Goal: Communication & Community: Answer question/provide support

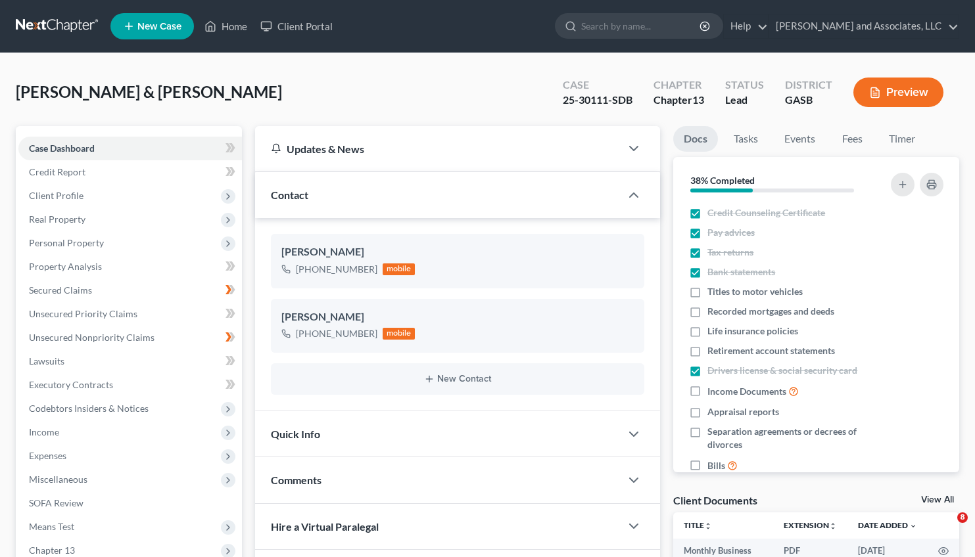
select select "0"
click at [227, 30] on link "Home" at bounding box center [226, 26] width 56 height 24
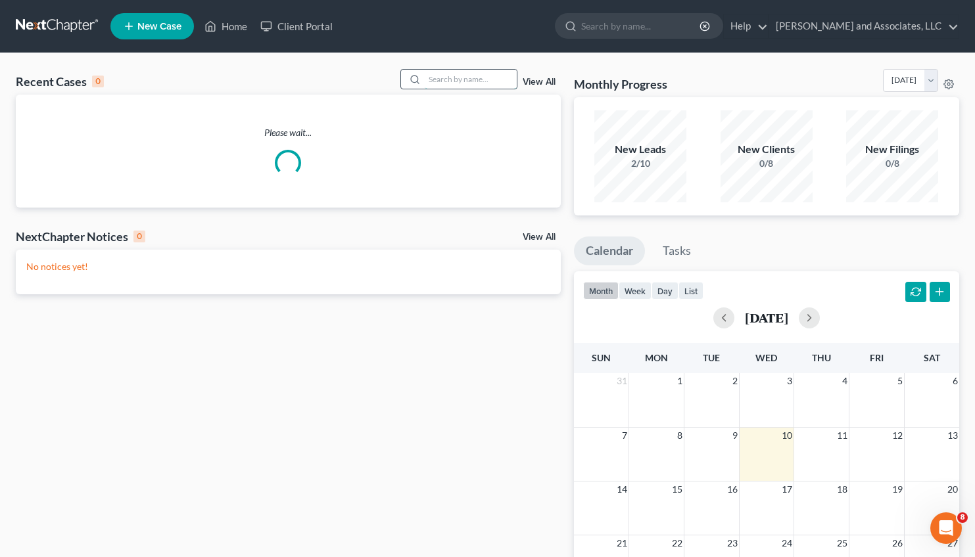
click at [427, 87] on input "search" at bounding box center [471, 79] width 92 height 19
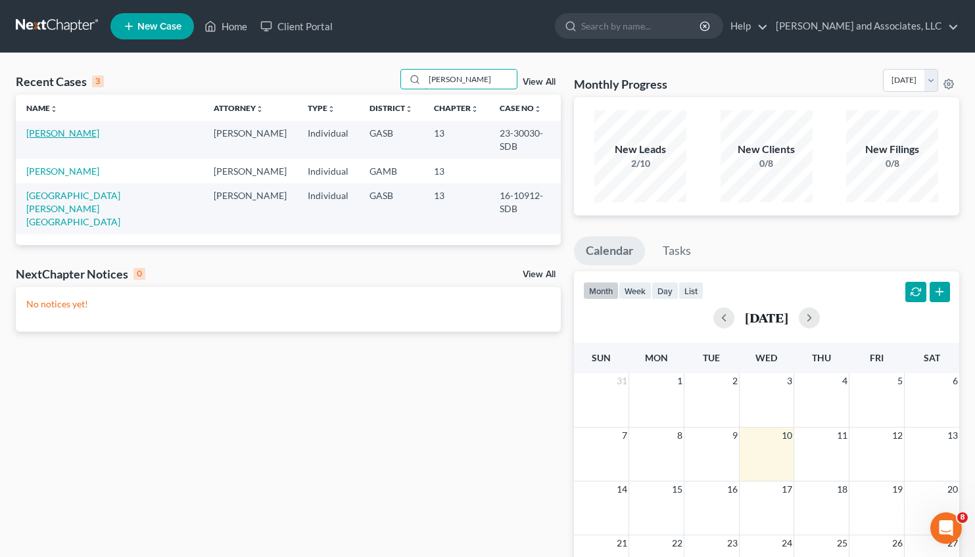
type input "[PERSON_NAME]"
click at [62, 138] on link "[PERSON_NAME]" at bounding box center [62, 132] width 73 height 11
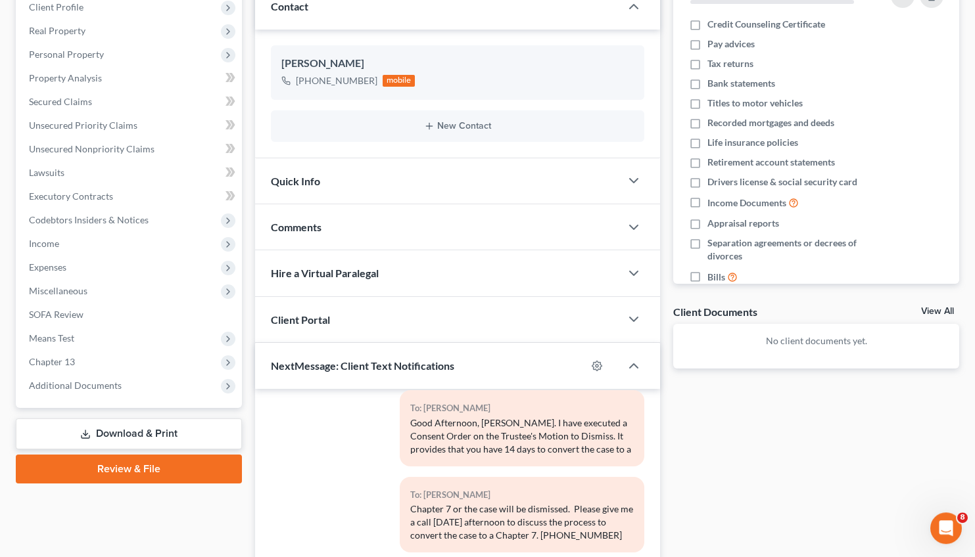
scroll to position [364, 0]
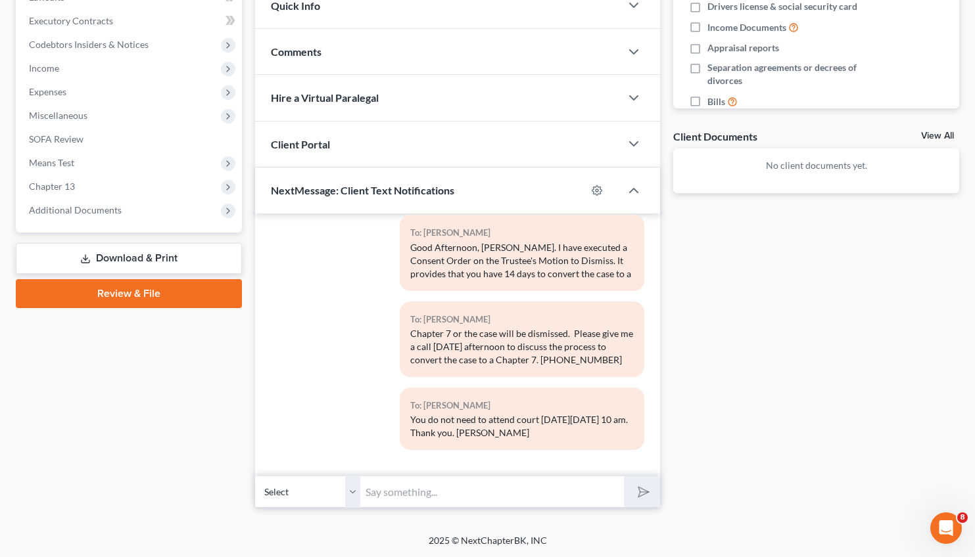
click at [398, 492] on input "text" at bounding box center [492, 492] width 264 height 32
type input "Good Afternoon, [PERSON_NAME]. Friendly reminder that you have 14 days from [DA…"
click at [634, 497] on button "submit" at bounding box center [642, 491] width 36 height 31
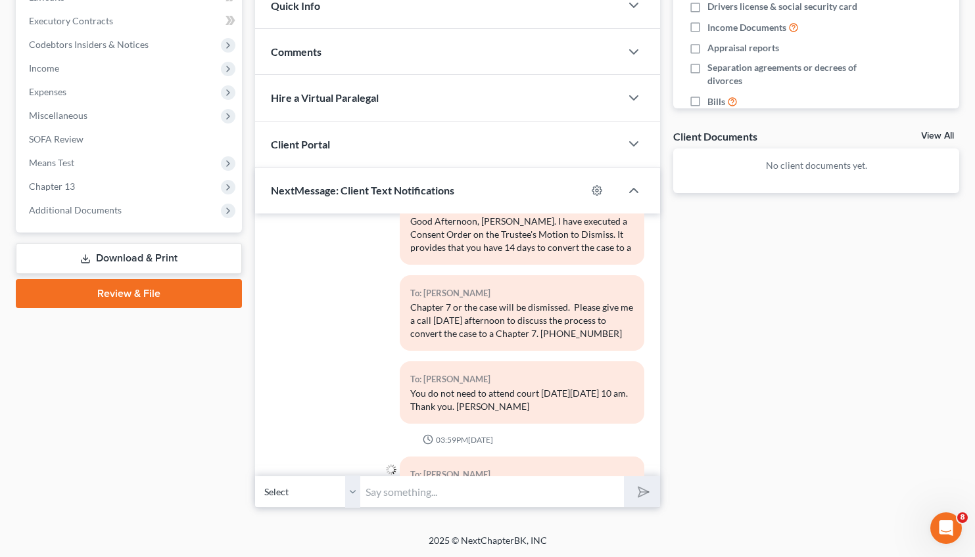
click at [469, 488] on input "text" at bounding box center [492, 492] width 264 height 32
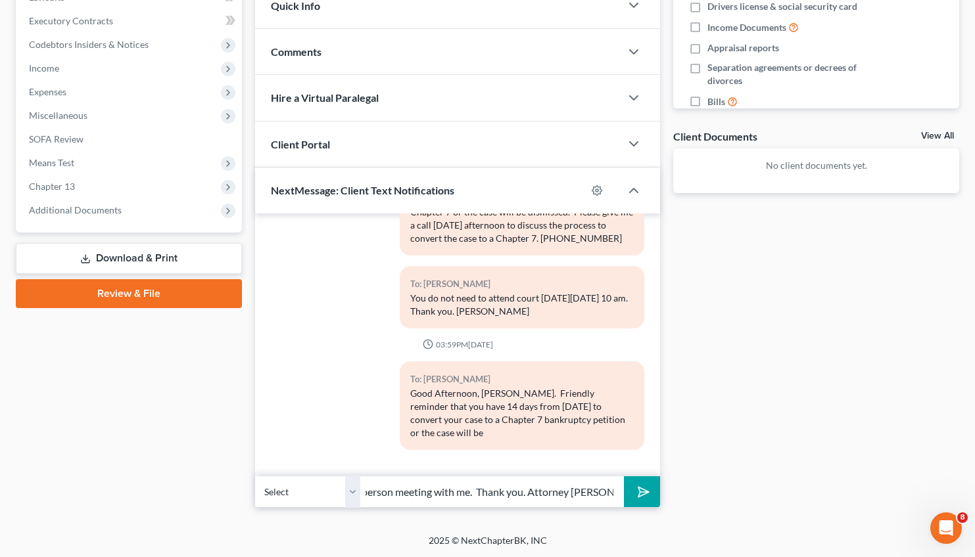
scroll to position [0, 416]
type input "dismissed. Please contact the Dublin office [PHONE_NUMBER] to scheduled a Zoom/…"
click at [655, 490] on button "submit" at bounding box center [642, 491] width 36 height 31
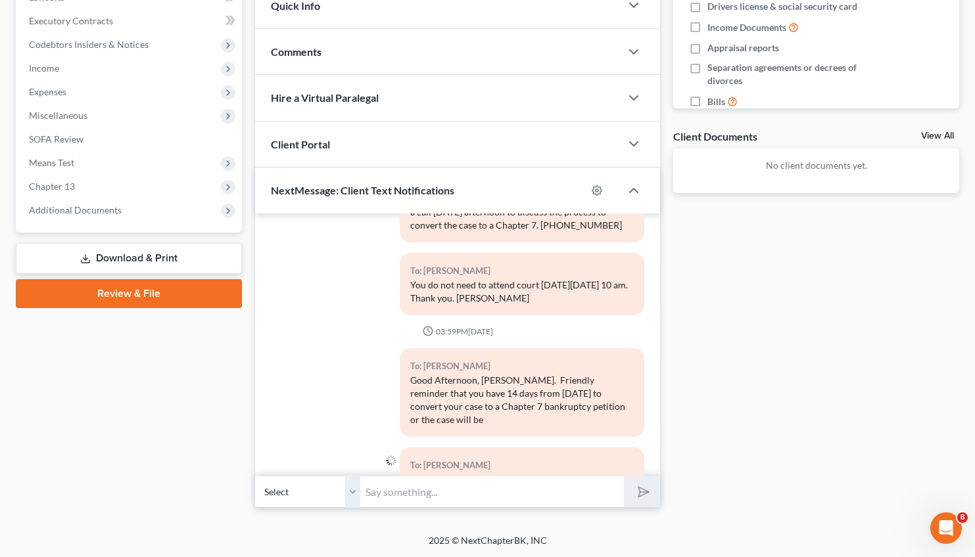
scroll to position [1617, 0]
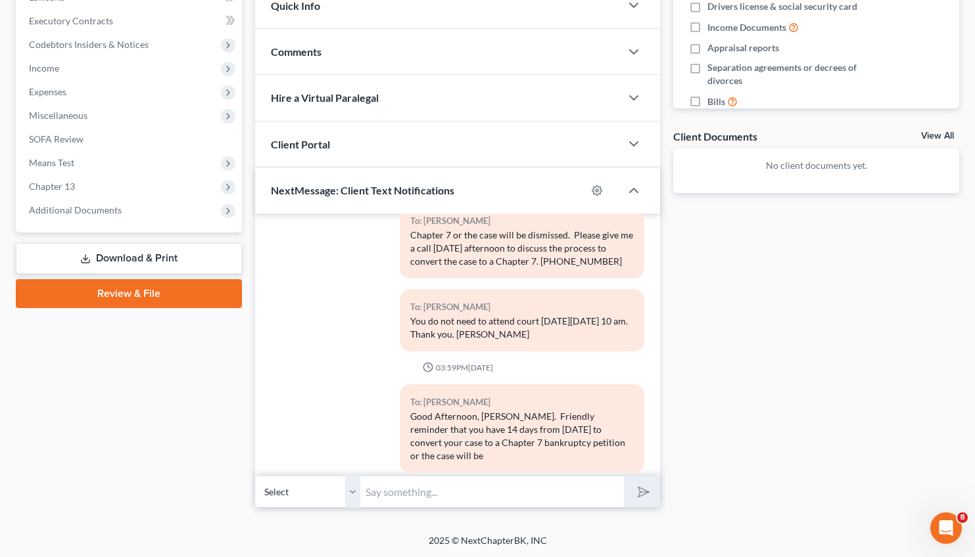
click at [308, 362] on div "To: [PERSON_NAME] You do not need to attend court [DATE][DATE] 10 am. Thank you…" at bounding box center [457, 325] width 387 height 73
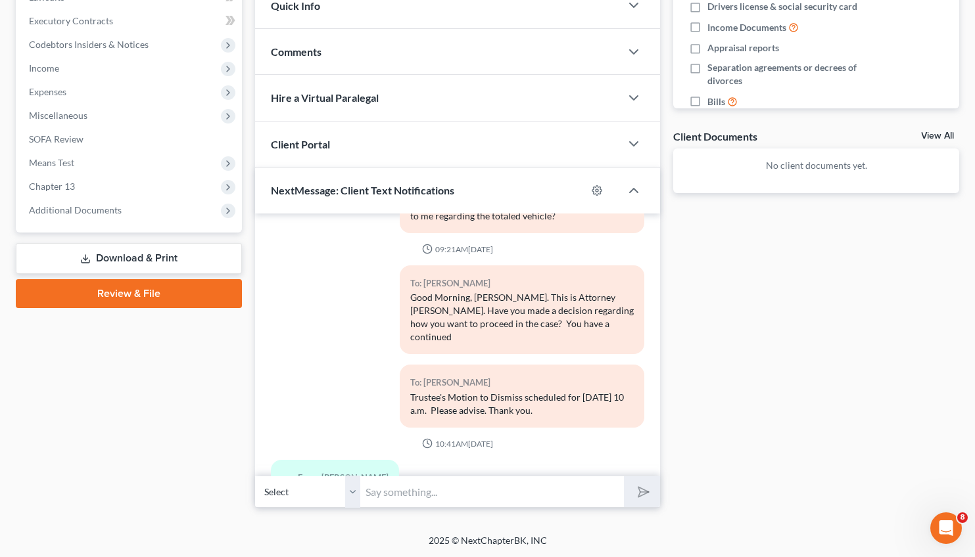
scroll to position [1617, 0]
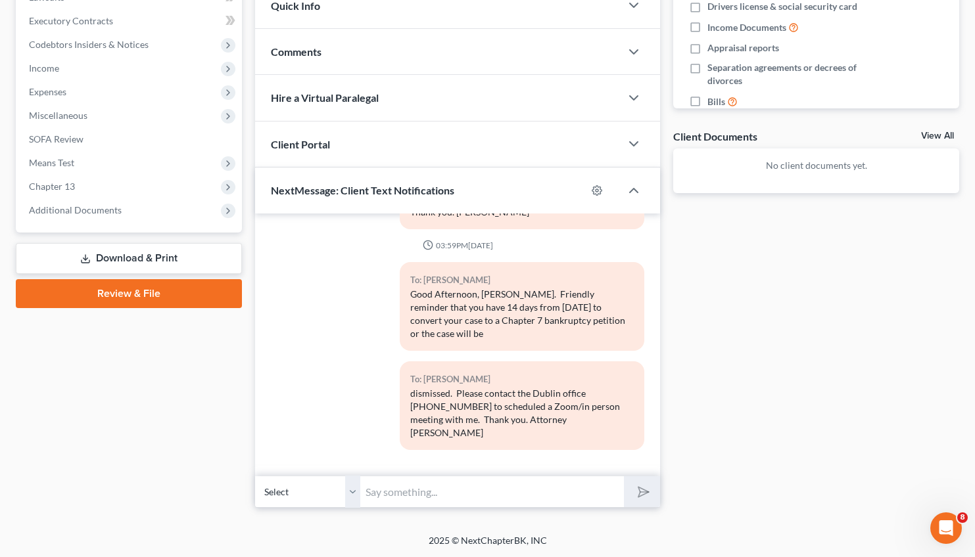
click at [432, 496] on input "text" at bounding box center [492, 492] width 264 height 32
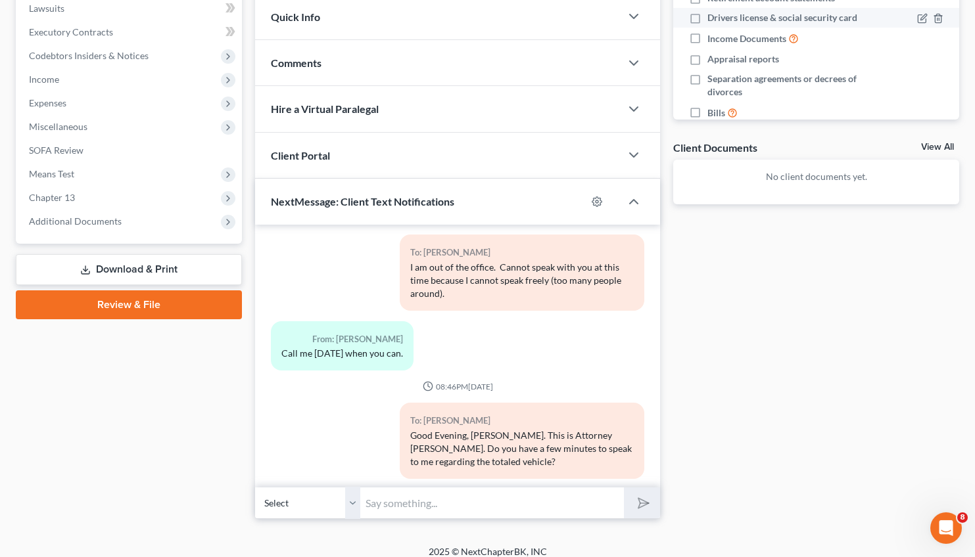
scroll to position [1691, 0]
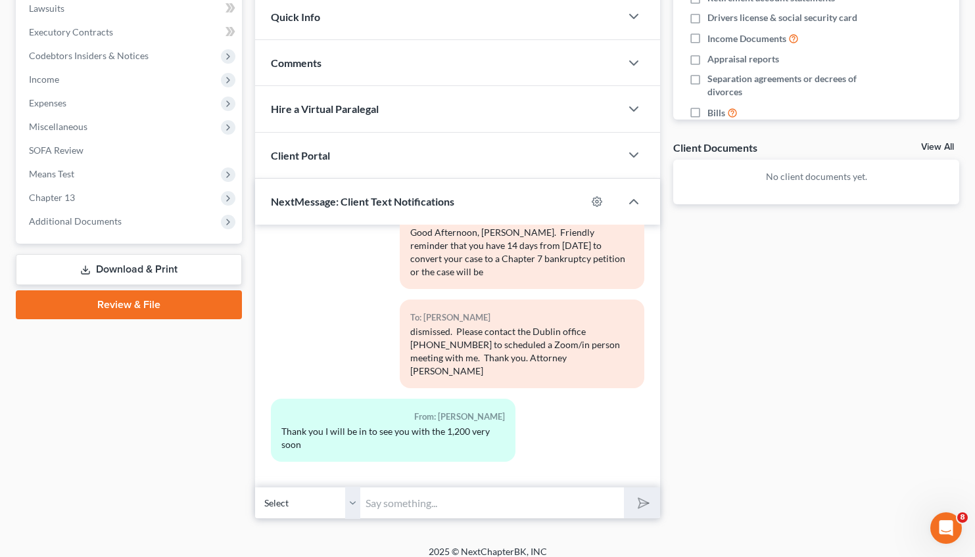
click at [388, 496] on input "text" at bounding box center [492, 503] width 264 height 32
click at [461, 537] on div "[PERSON_NAME] Upgraded Case 23-30030-SDB Chapter Chapter 13 Status Lead Distric…" at bounding box center [487, 122] width 975 height 845
click at [391, 499] on input "text" at bounding box center [492, 503] width 264 height 32
click at [434, 508] on input "Did I quote you $1,200.00? The normal fee for a Chapter 7 is $1,500.00 plus $25…" at bounding box center [492, 503] width 264 height 32
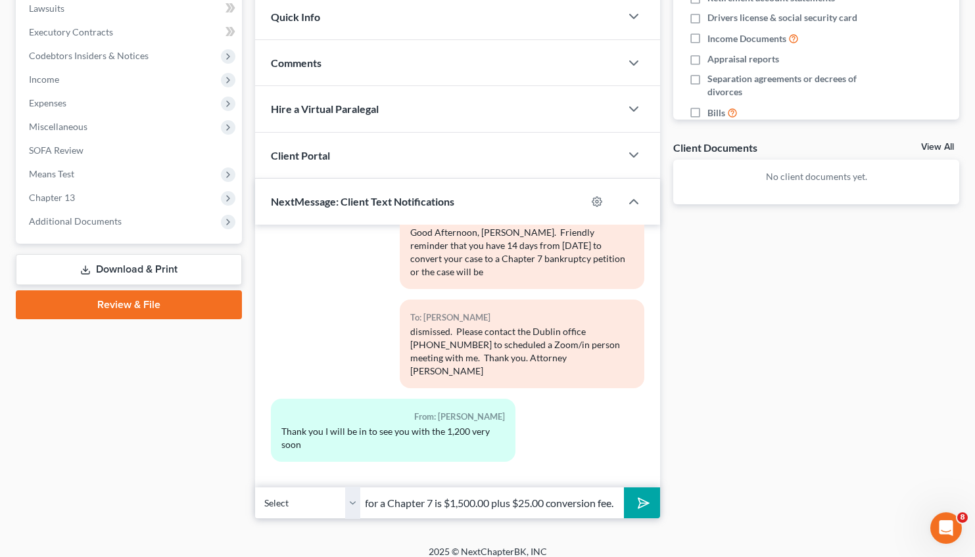
type input "Did I quote you $1,200.00? The normal fee for a Chapter 7 is $1,500.00 plus $25…"
click at [641, 501] on icon "submit" at bounding box center [641, 503] width 18 height 18
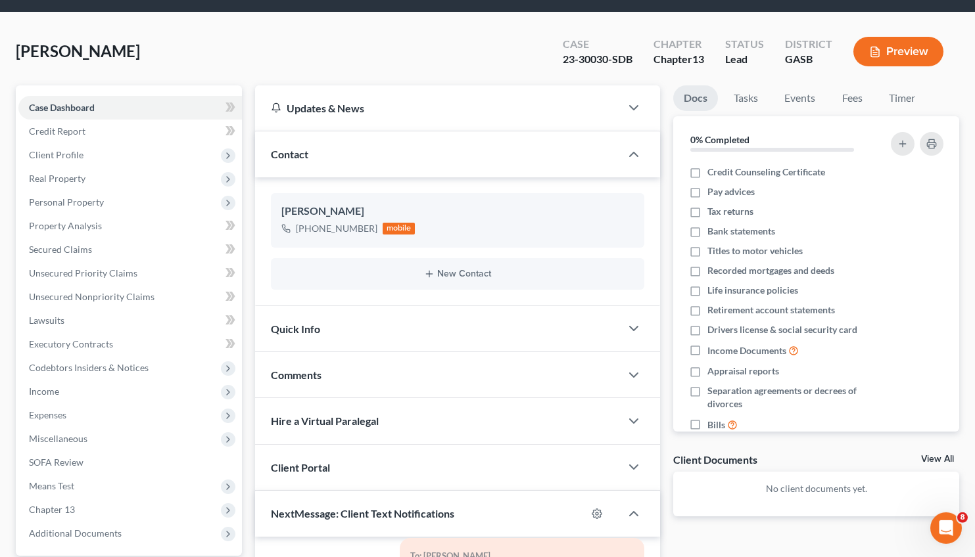
scroll to position [0, 0]
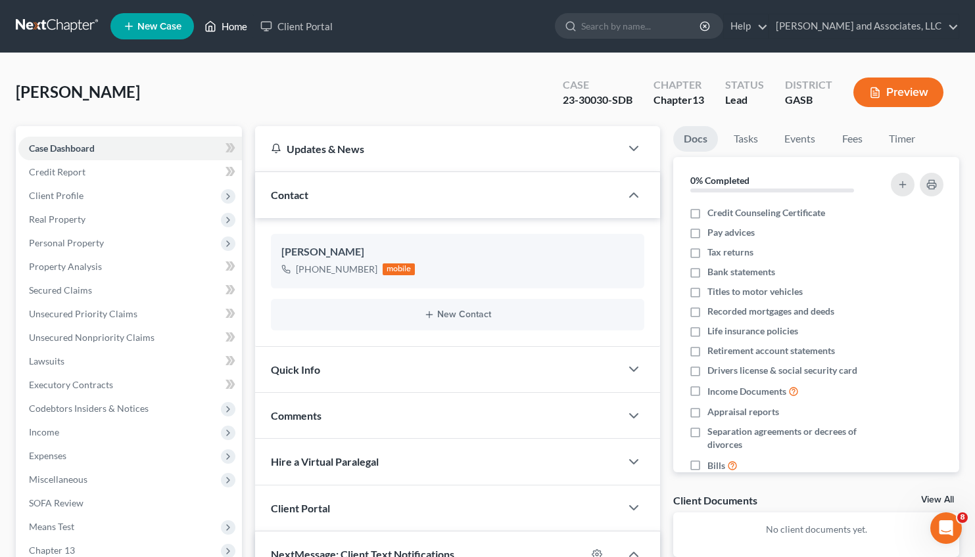
click at [229, 27] on link "Home" at bounding box center [226, 26] width 56 height 24
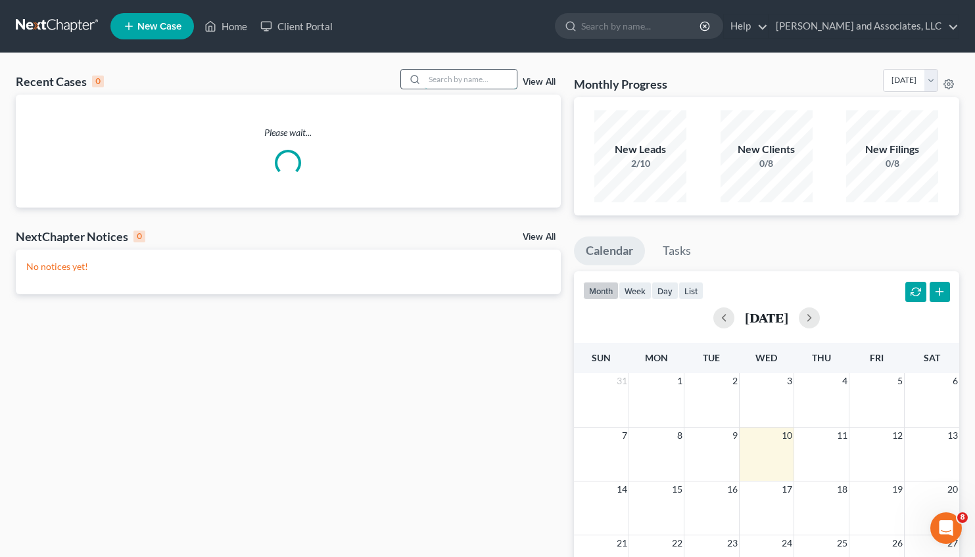
click at [425, 78] on input "search" at bounding box center [471, 79] width 92 height 19
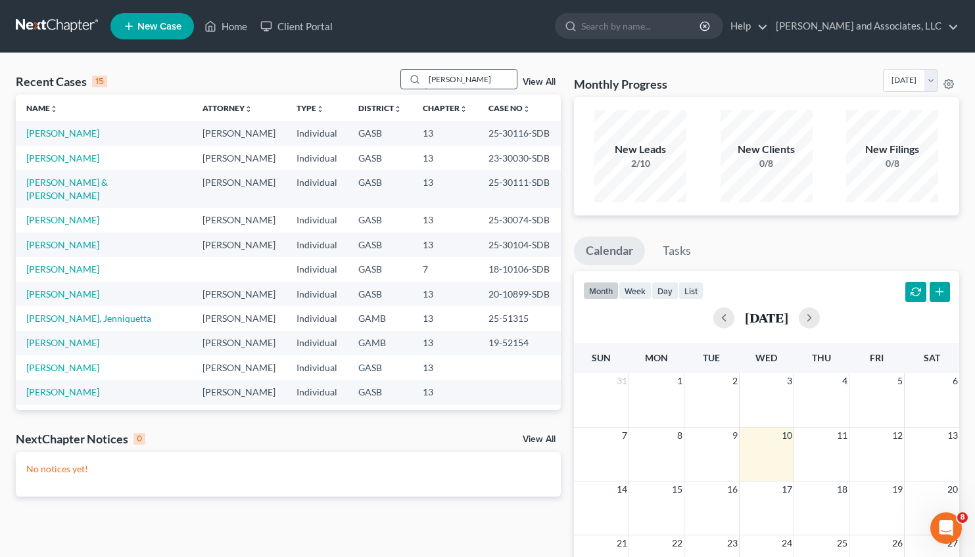
type input "[PERSON_NAME]"
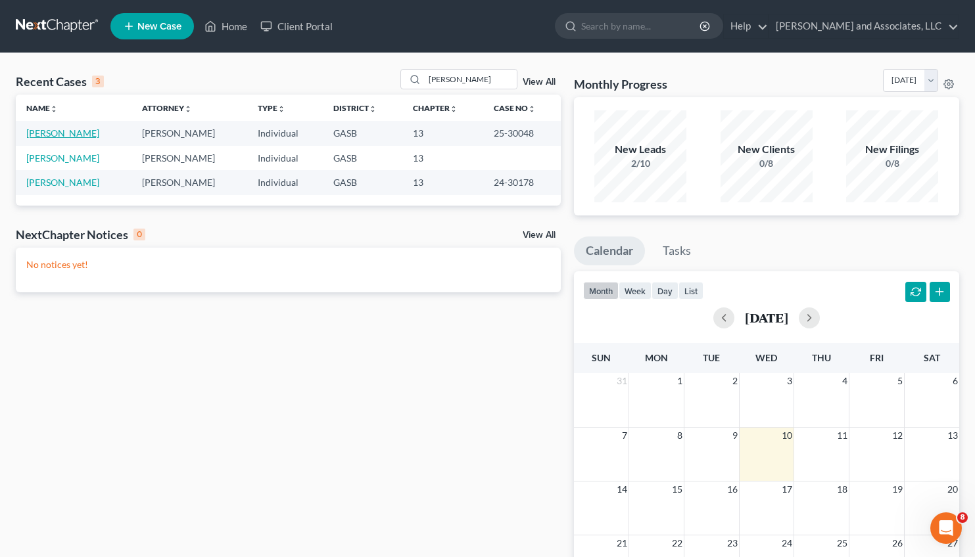
click at [47, 137] on link "[PERSON_NAME]" at bounding box center [62, 132] width 73 height 11
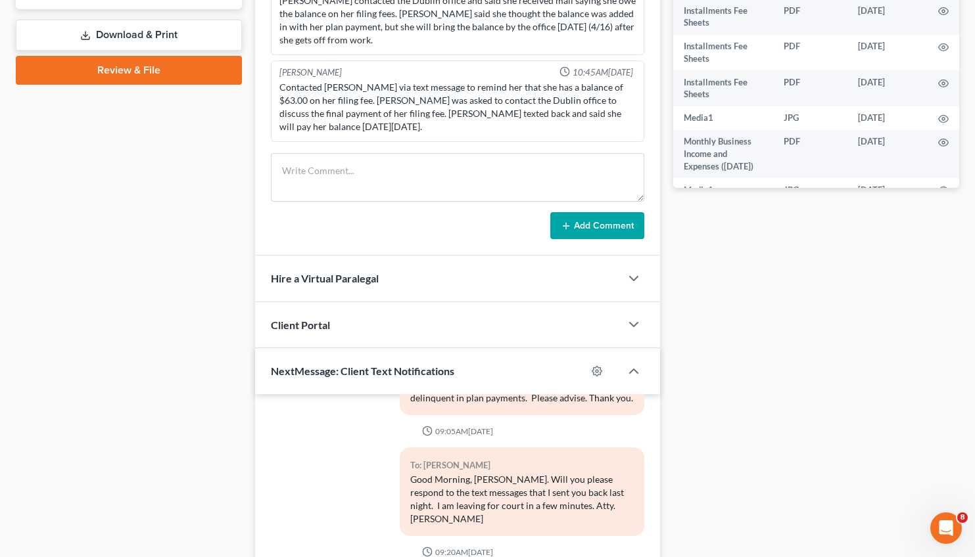
scroll to position [768, 0]
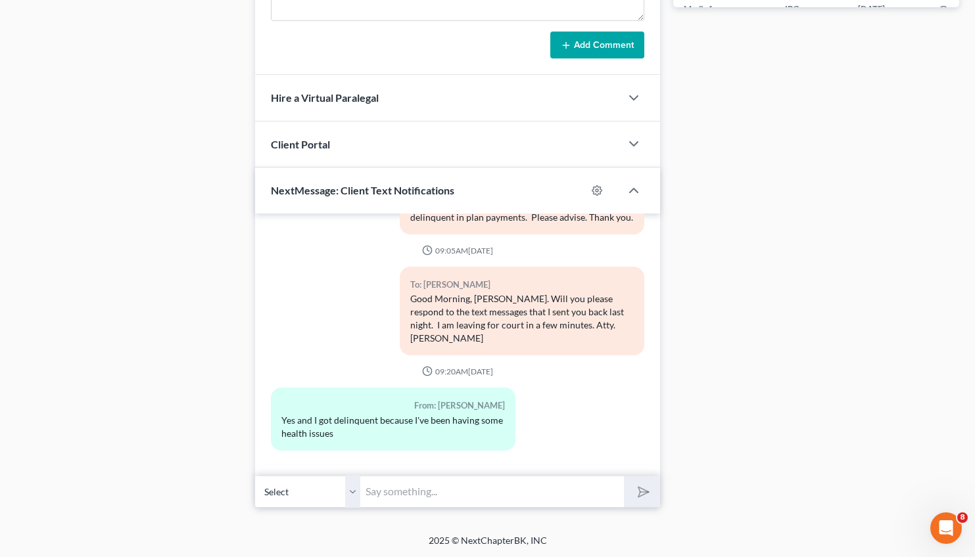
click at [417, 495] on input "text" at bounding box center [492, 492] width 264 height 32
click at [455, 493] on input "Good Afternoon, [PERSON_NAME]. Thank you for providing a reason for the delinqu…" at bounding box center [492, 492] width 264 height 32
type input "Good Afternoon, [PERSON_NAME]. Thank you for providing a reason for the delinqu…"
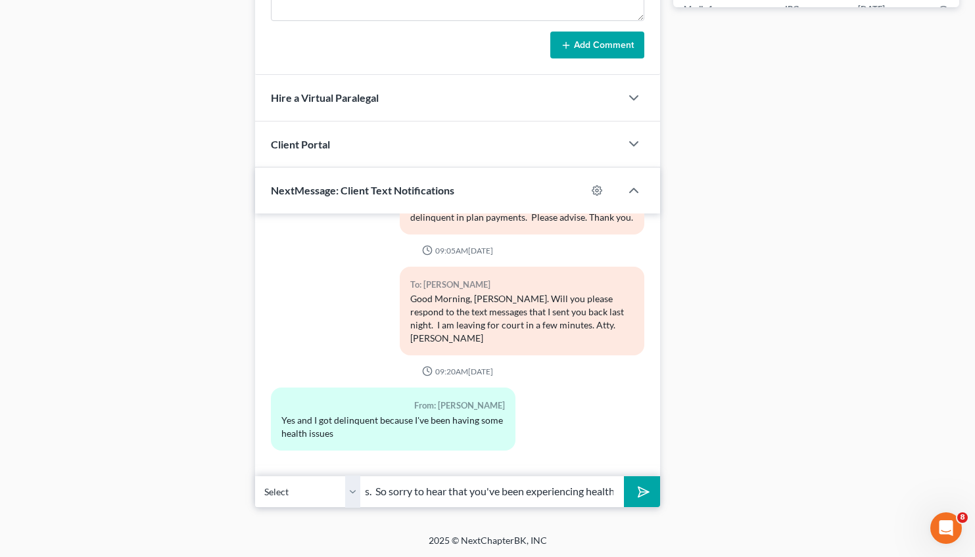
click at [636, 494] on icon "submit" at bounding box center [641, 492] width 18 height 18
click at [396, 484] on input "text" at bounding box center [492, 492] width 264 height 32
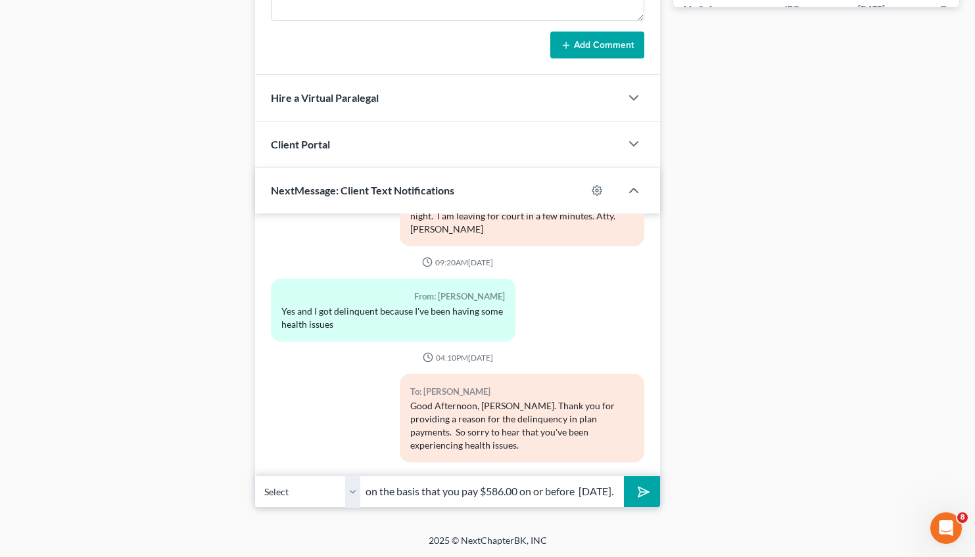
scroll to position [0, 473]
type input "I explained to the Court that your vehicle was inoperable. The Court agreed to …"
click at [636, 486] on icon "submit" at bounding box center [640, 492] width 13 height 13
click at [451, 481] on input "text" at bounding box center [492, 492] width 264 height 32
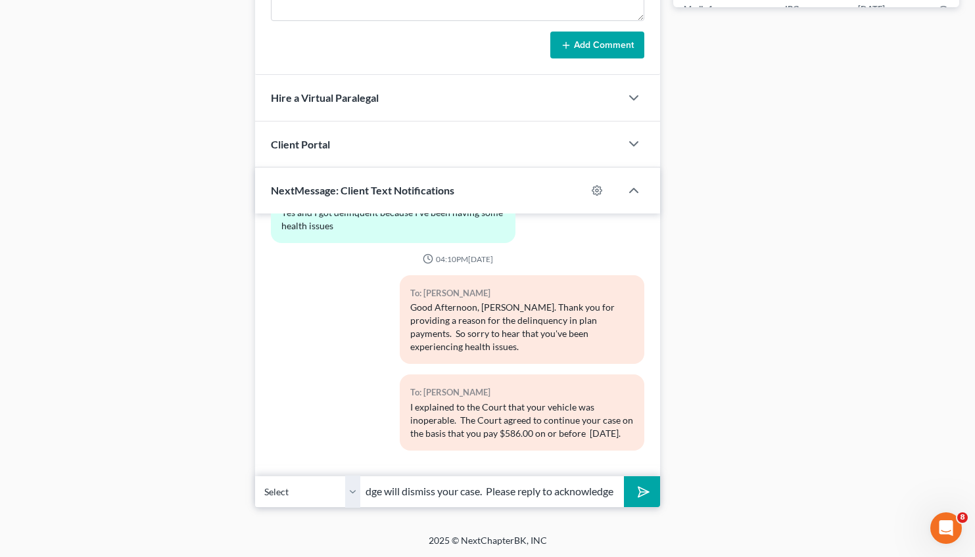
scroll to position [0, 494]
type input "The payment must be made with strict compliance which means that if you do not …"
click at [639, 488] on polygon "submit" at bounding box center [641, 492] width 16 height 16
click at [427, 486] on input "text" at bounding box center [492, 492] width 264 height 32
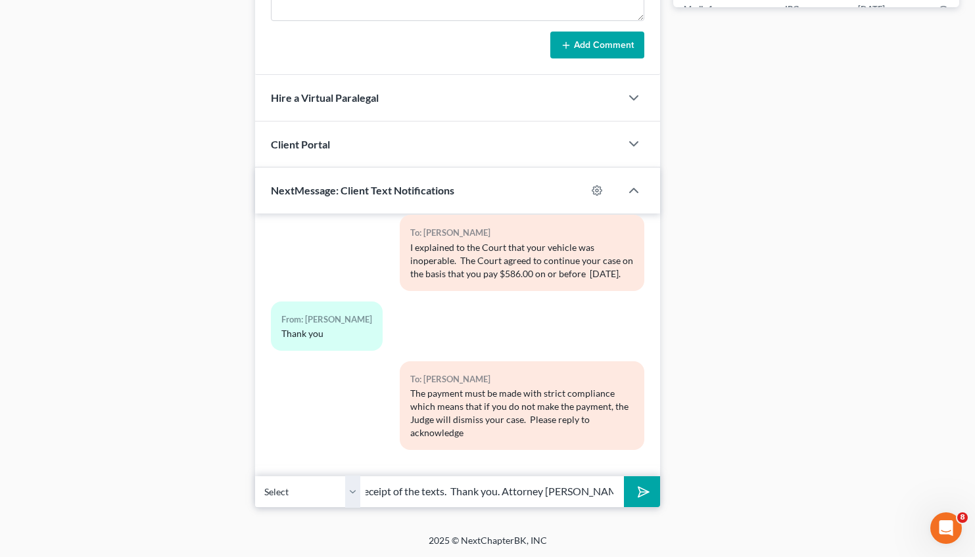
scroll to position [0, 11]
type input "receipt of the texts. Thank you. Attorney [PERSON_NAME]"
click at [647, 490] on icon "submit" at bounding box center [641, 492] width 18 height 18
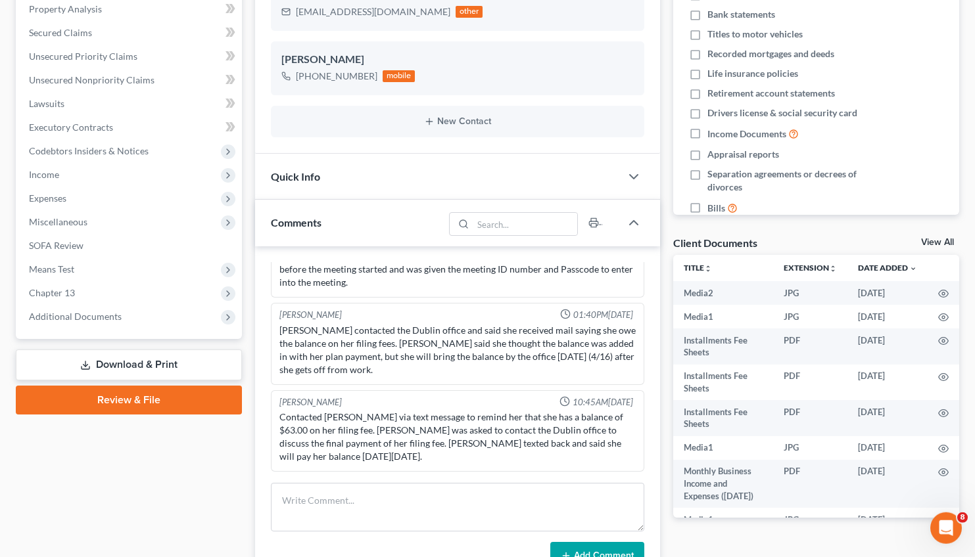
scroll to position [0, 0]
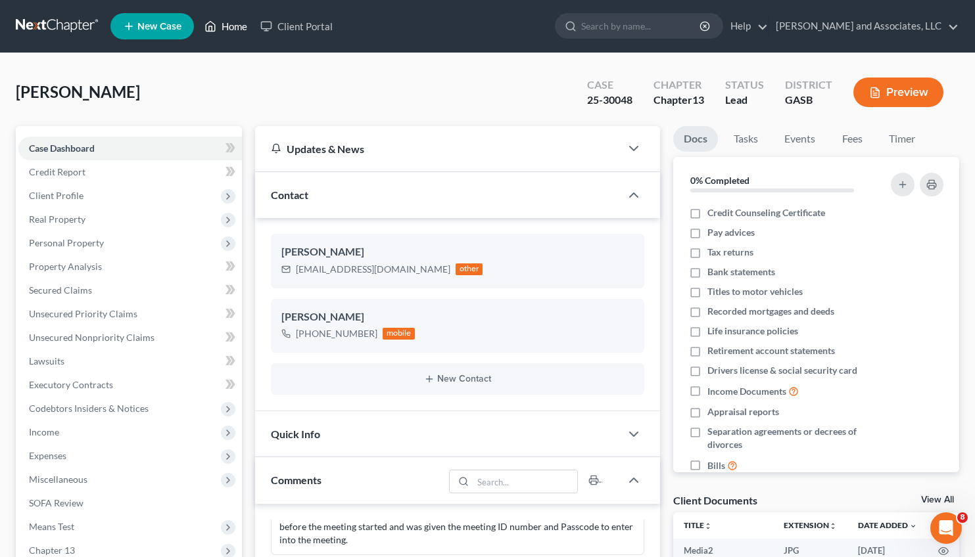
click at [229, 26] on link "Home" at bounding box center [226, 26] width 56 height 24
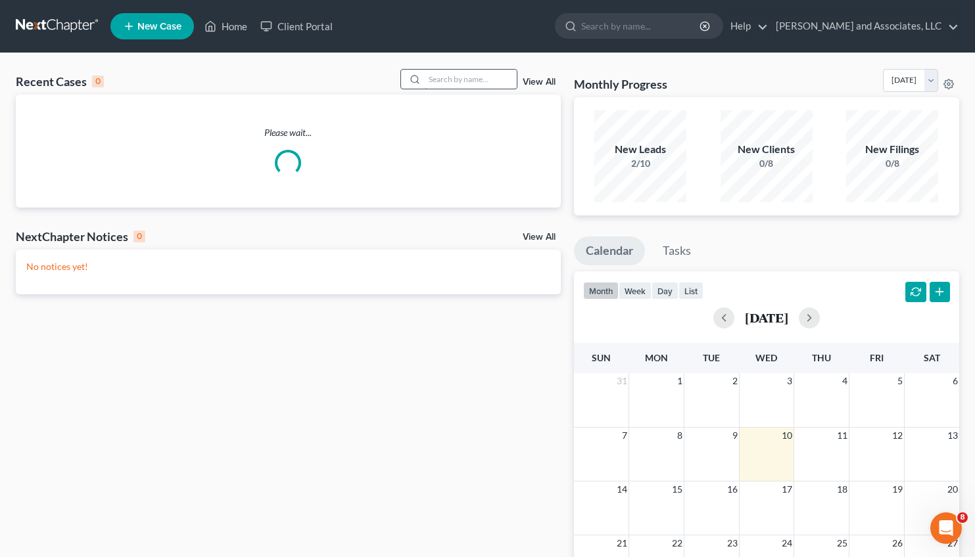
click at [427, 79] on input "search" at bounding box center [471, 79] width 92 height 19
type input "[PERSON_NAME]"
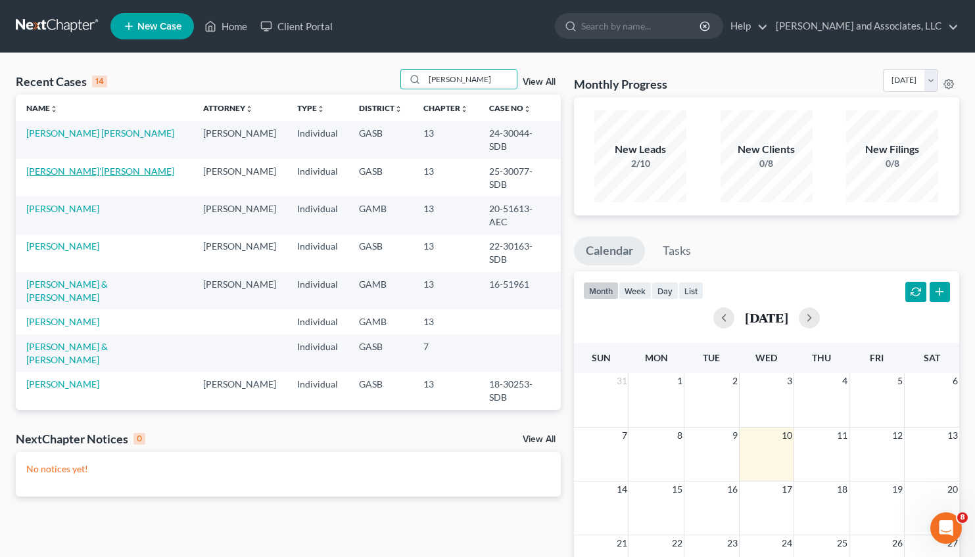
click at [63, 166] on link "[PERSON_NAME]'[PERSON_NAME]" at bounding box center [100, 171] width 148 height 11
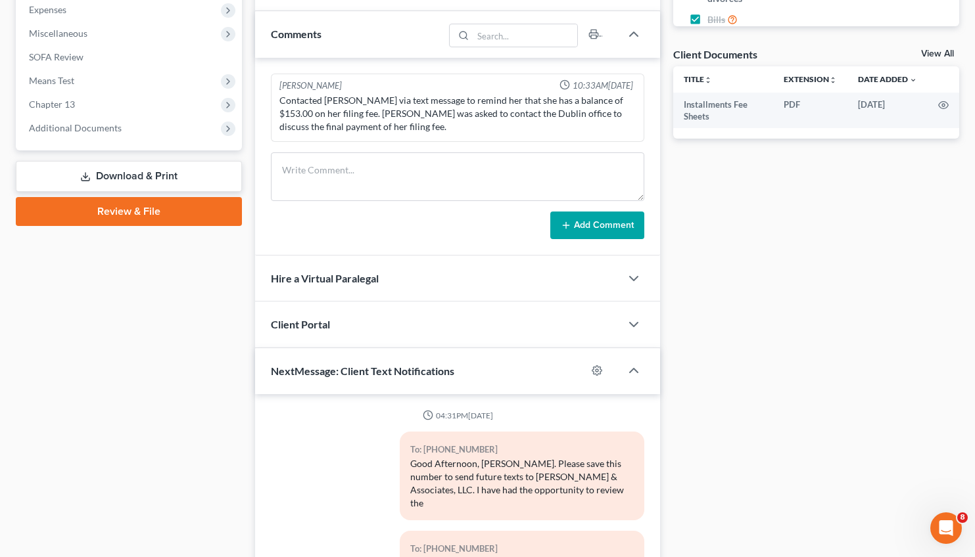
scroll to position [3948, 0]
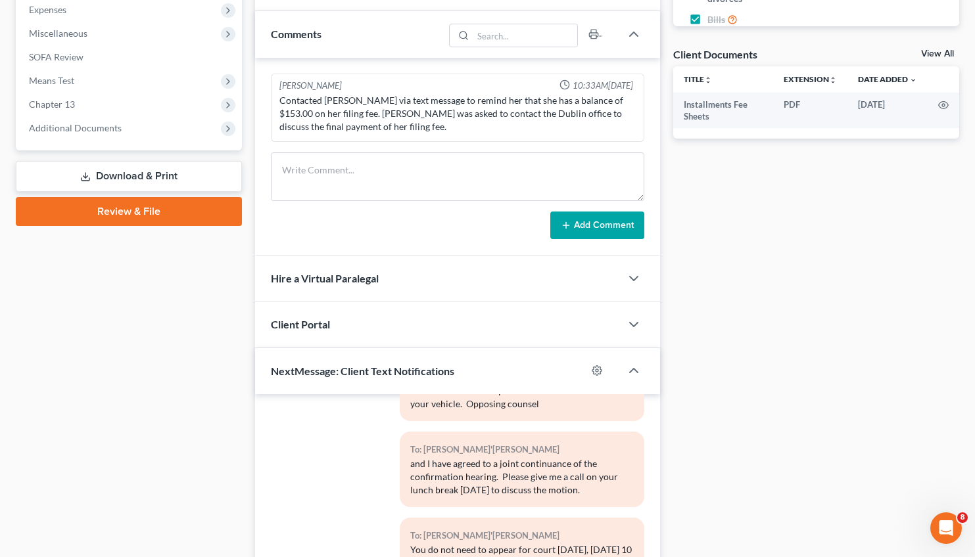
drag, startPoint x: 971, startPoint y: 375, endPoint x: 979, endPoint y: 390, distance: 17.0
click at [974, 390] on html "Home New Case Client Portal [PERSON_NAME] and Associates, LLC [EMAIL_ADDRESS][D…" at bounding box center [487, 146] width 975 height 1185
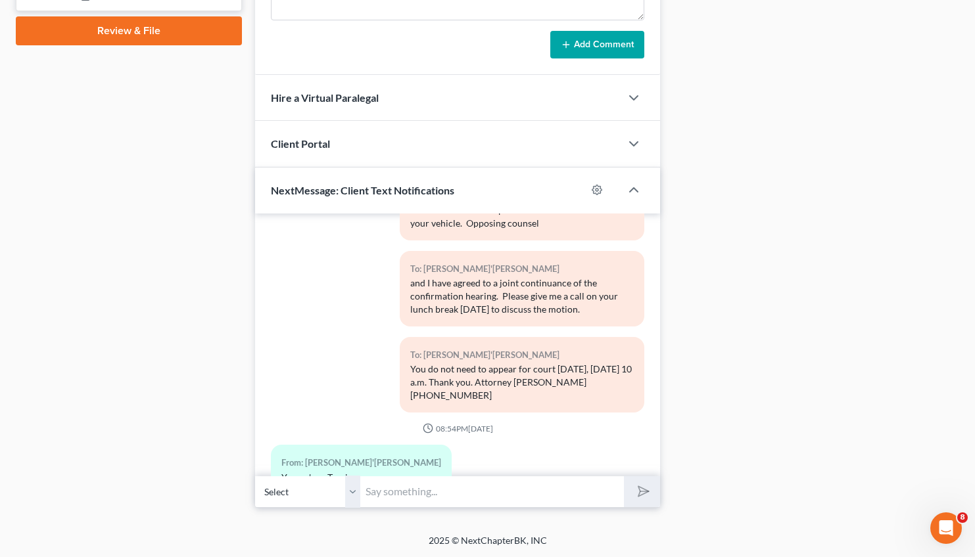
click at [393, 497] on input "text" at bounding box center [492, 492] width 264 height 32
type input "Good Afternoon, [PERSON_NAME]. I need to speak with you regarding the objection…"
click at [647, 488] on icon "submit" at bounding box center [640, 491] width 13 height 13
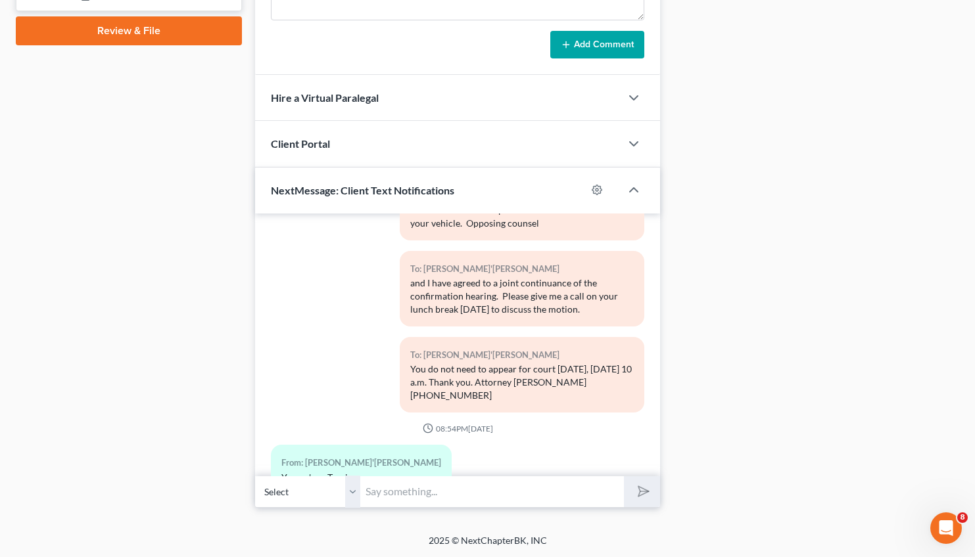
click at [409, 490] on input "text" at bounding box center [492, 492] width 264 height 32
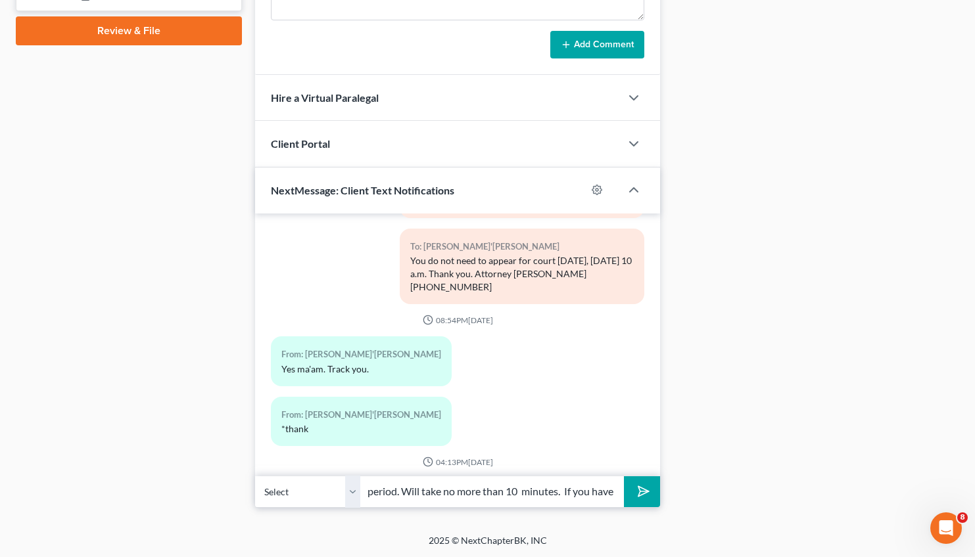
scroll to position [0, 439]
type input "of your vehicle. Please advise if you have availability for a Zoom call [DATE] …"
click at [645, 494] on polygon "submit" at bounding box center [641, 492] width 16 height 16
click at [517, 494] on input "text" at bounding box center [492, 492] width 264 height 32
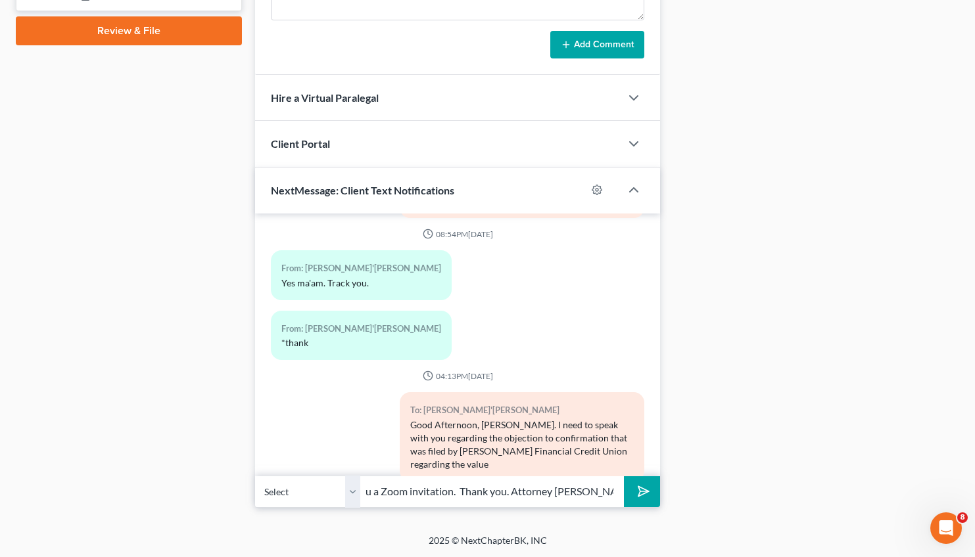
scroll to position [0, 242]
type input "availability, please provide a time and I will send you a Zoom invitation. Than…"
click at [640, 490] on polygon "submit" at bounding box center [641, 492] width 16 height 16
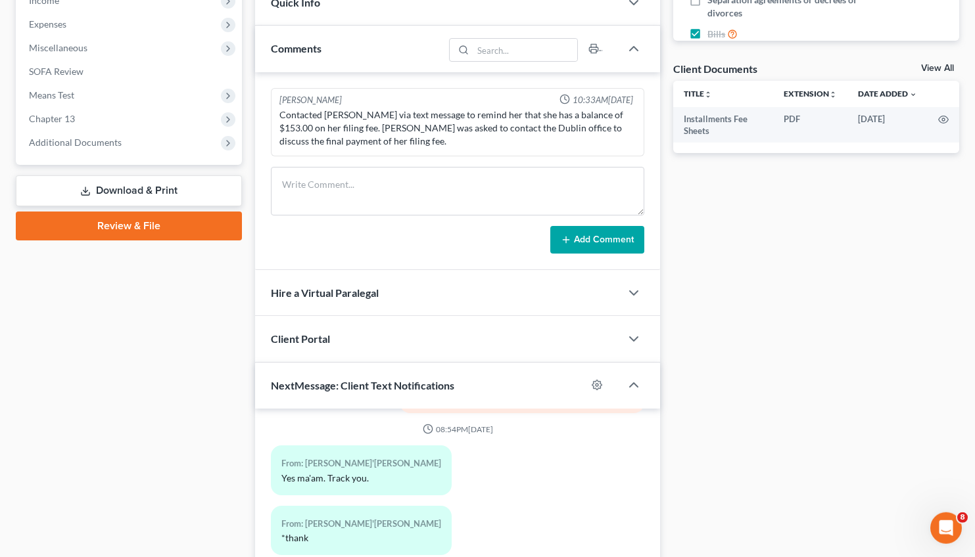
scroll to position [4303, 0]
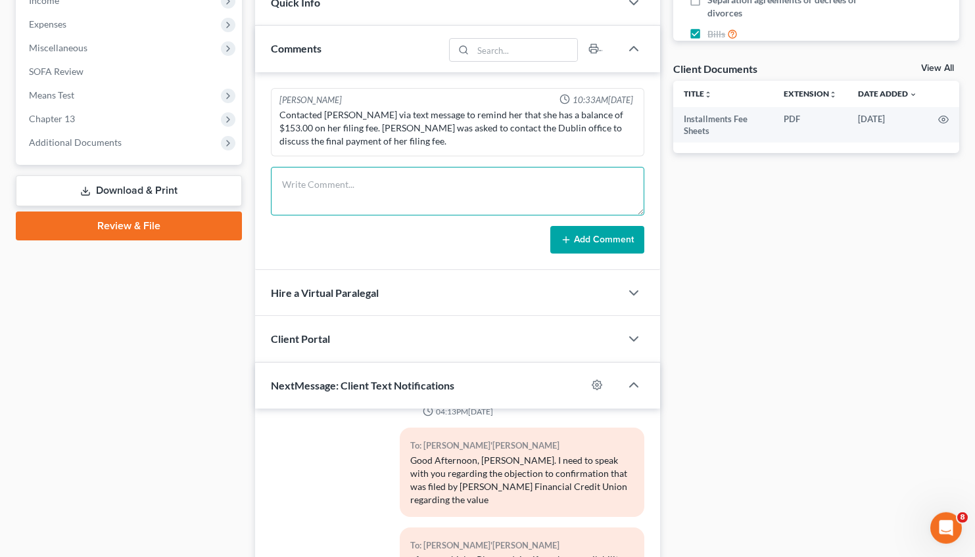
click at [279, 200] on textarea at bounding box center [458, 191] width 374 height 49
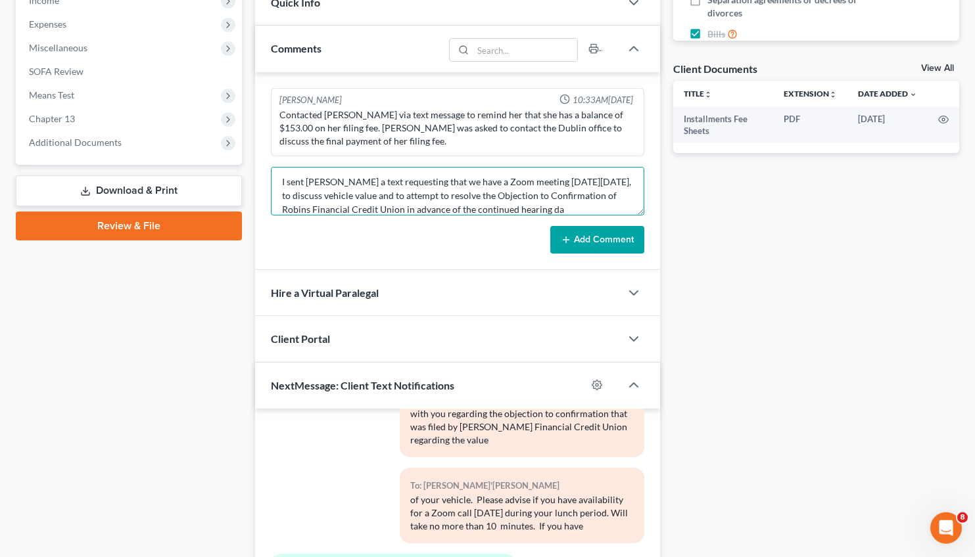
scroll to position [99, 0]
type textarea "Spoke to Attorney [PERSON_NAME] regarding the Objection to Confirmation filed o…"
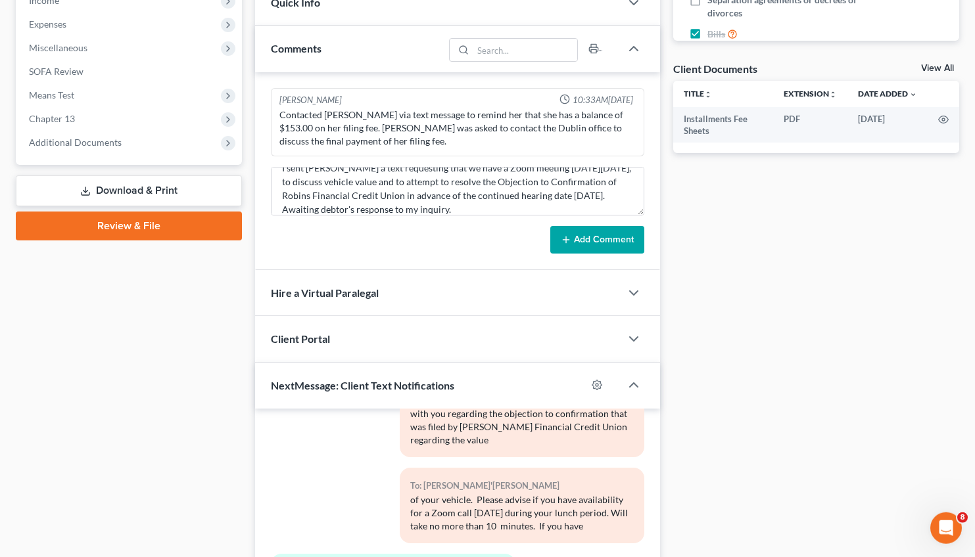
click at [609, 235] on button "Add Comment" at bounding box center [597, 240] width 94 height 28
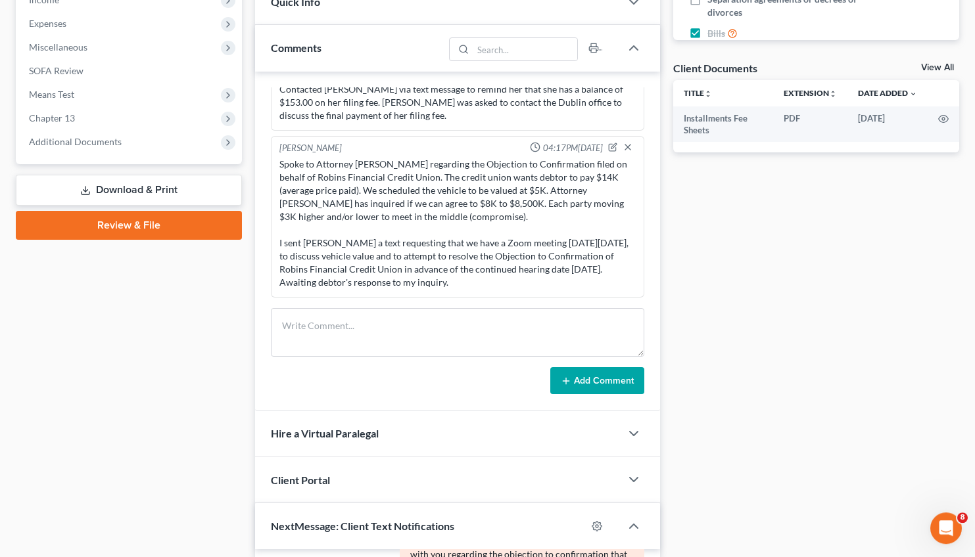
scroll to position [768, 0]
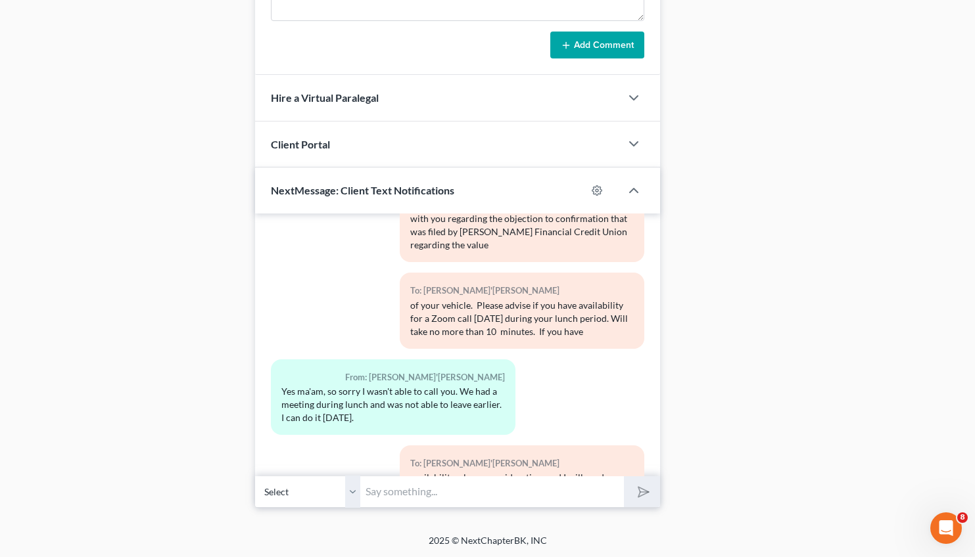
click at [404, 485] on input "text" at bounding box center [492, 492] width 264 height 32
type input "Will 11:30 a.m. work for you?"
click at [624, 476] on button "submit" at bounding box center [642, 491] width 36 height 31
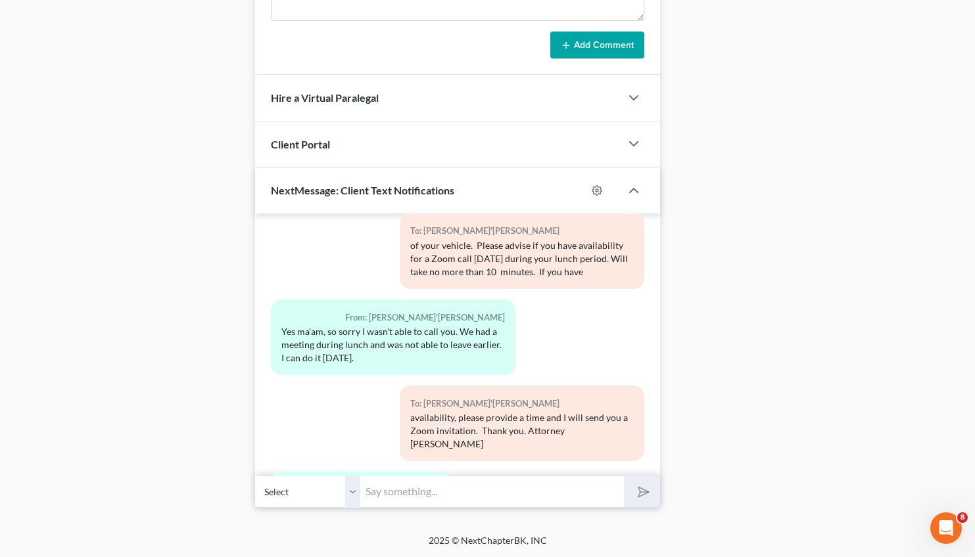
click at [396, 496] on input "text" at bounding box center [492, 492] width 264 height 32
type input "I am going to send you a Zoom invitation for 11:30 a.m."
click at [624, 476] on button "submit" at bounding box center [642, 491] width 36 height 31
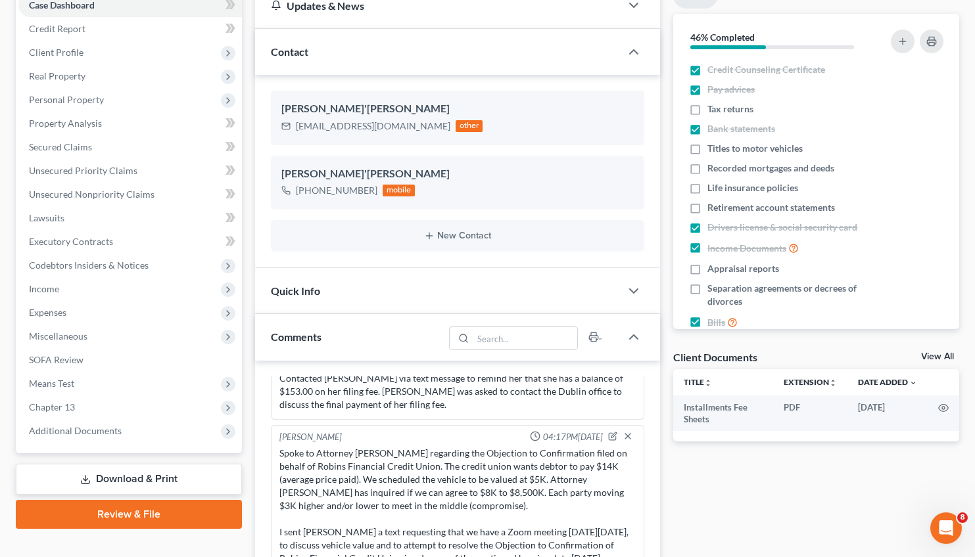
scroll to position [768, 0]
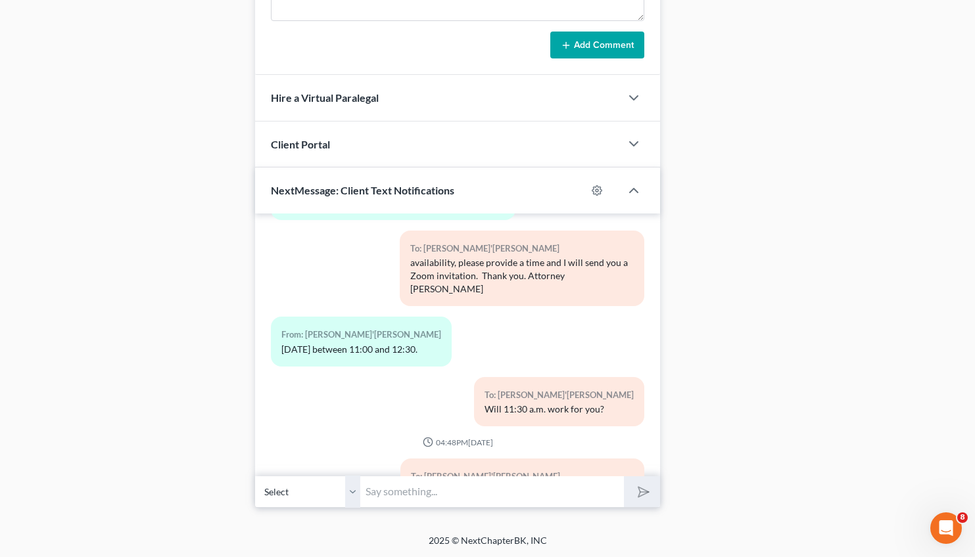
click at [440, 489] on input "text" at bounding box center [492, 492] width 264 height 32
type input "Which email do you want me to send the Zoom invite?"
click at [624, 476] on button "submit" at bounding box center [642, 491] width 36 height 31
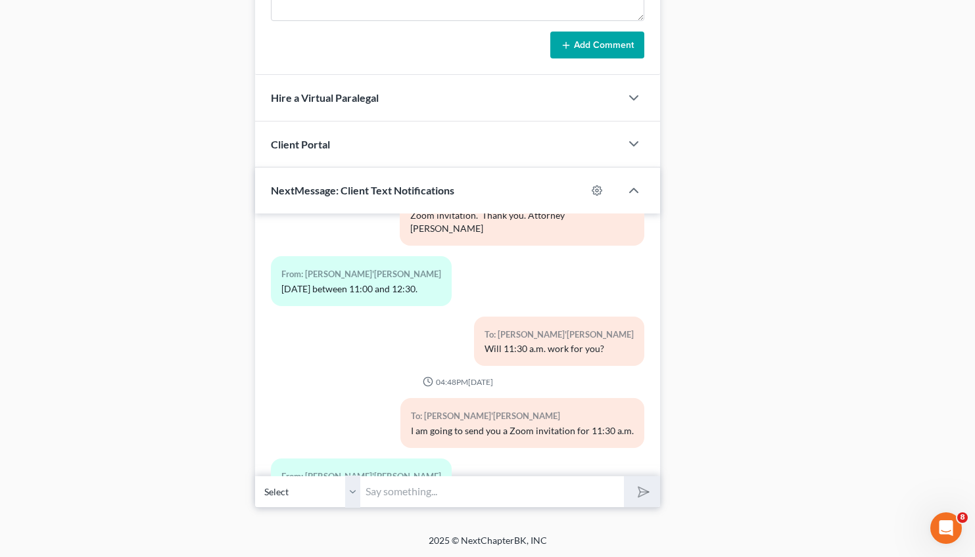
click at [403, 486] on input "text" at bounding box center [492, 492] width 264 height 32
click at [421, 488] on input "text" at bounding box center [492, 492] width 264 height 32
type input "I will send to both."
click at [624, 476] on button "submit" at bounding box center [642, 491] width 36 height 31
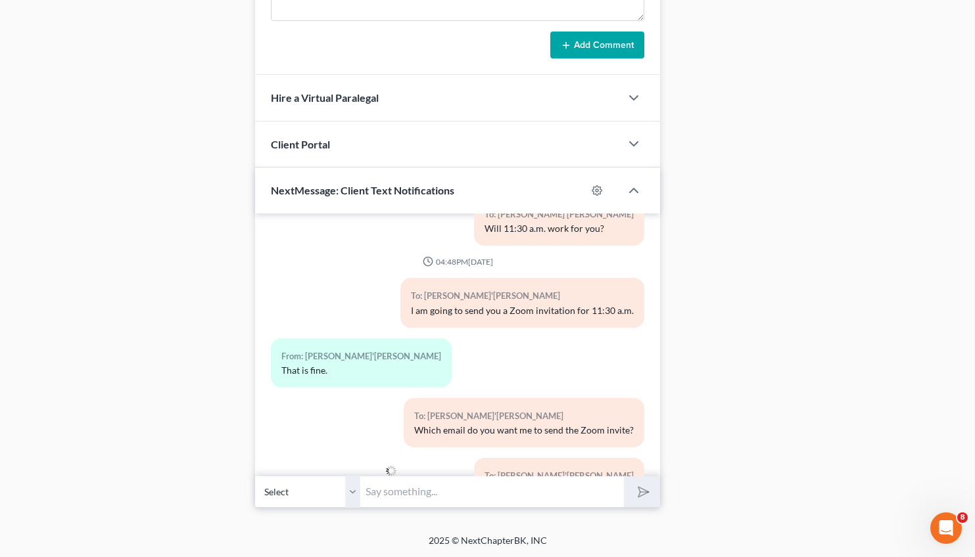
drag, startPoint x: 378, startPoint y: 432, endPoint x: 271, endPoint y: 427, distance: 106.6
click at [271, 519] on div "From: [PERSON_NAME]'[PERSON_NAME] [EMAIL_ADDRESS][DOMAIN_NAME]" at bounding box center [361, 543] width 181 height 49
copy div "[EMAIL_ADDRESS][DOMAIN_NAME]"
click at [404, 499] on input "text" at bounding box center [492, 492] width 264 height 32
type input "ok"
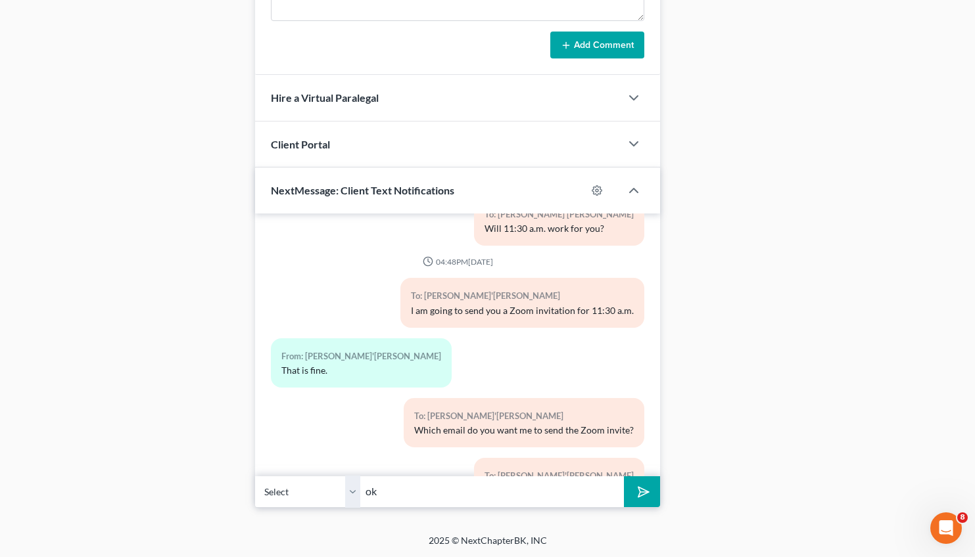
click at [624, 476] on button "submit" at bounding box center [642, 491] width 36 height 31
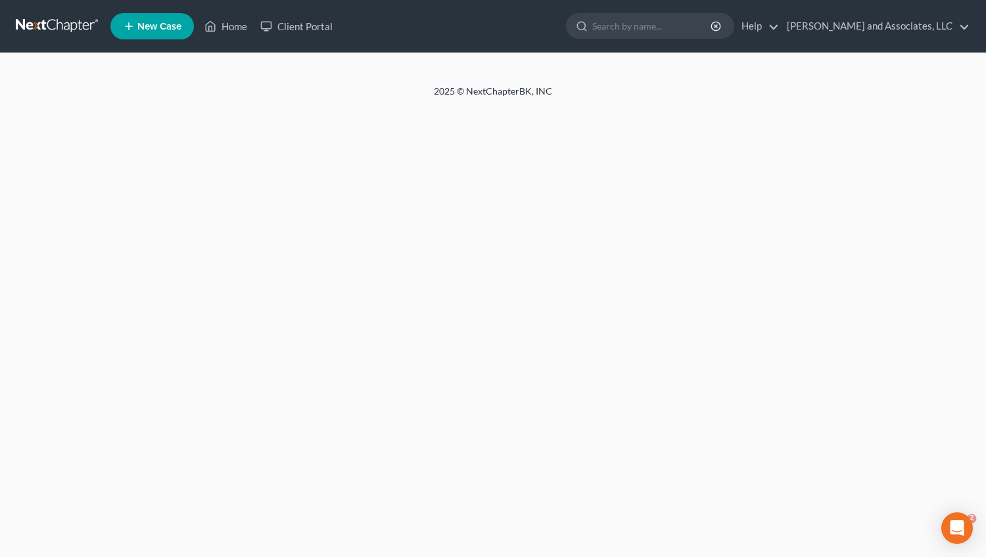
select select "0"
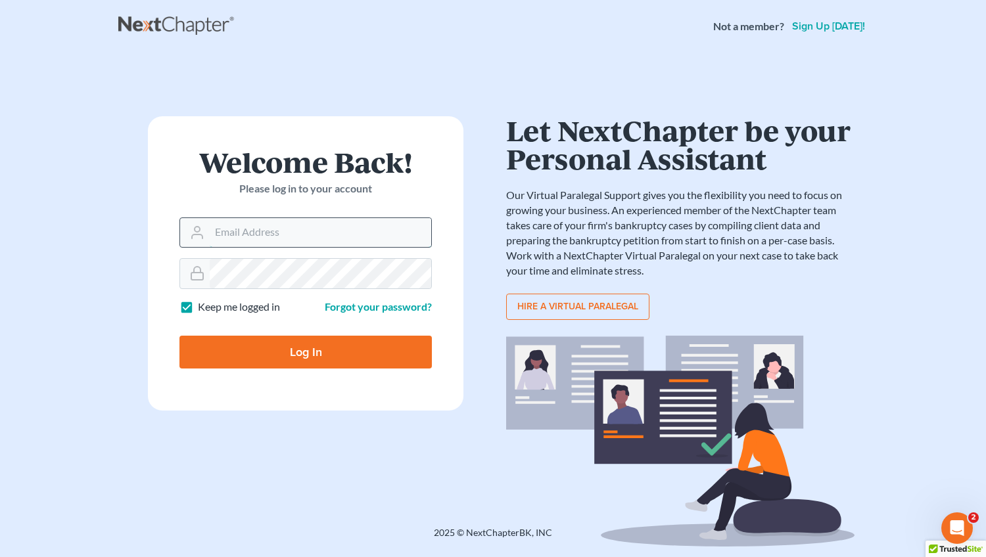
click at [230, 222] on input "Email Address" at bounding box center [320, 232] width 221 height 29
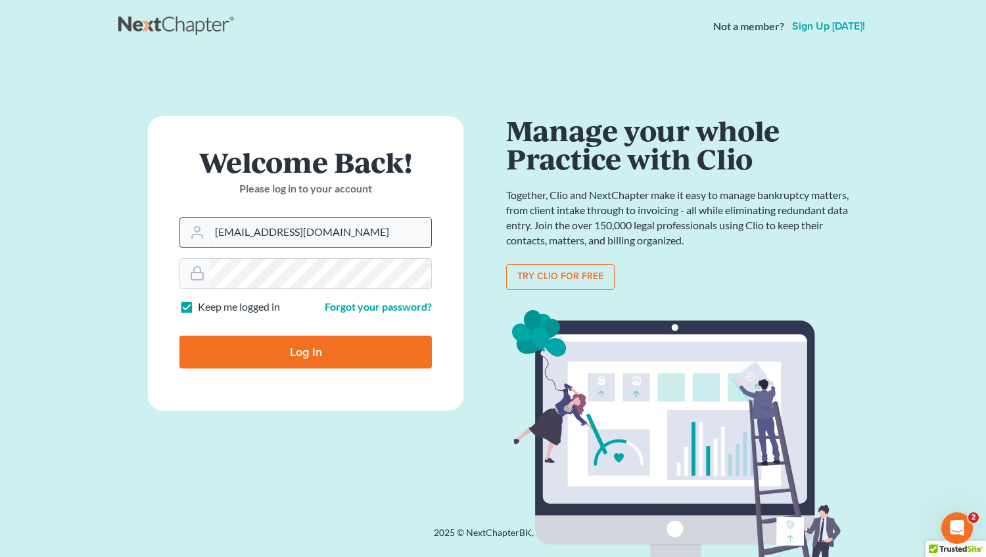
type input "[EMAIL_ADDRESS][DOMAIN_NAME]"
click at [179, 336] on input "Log In" at bounding box center [305, 352] width 252 height 33
type input "Thinking..."
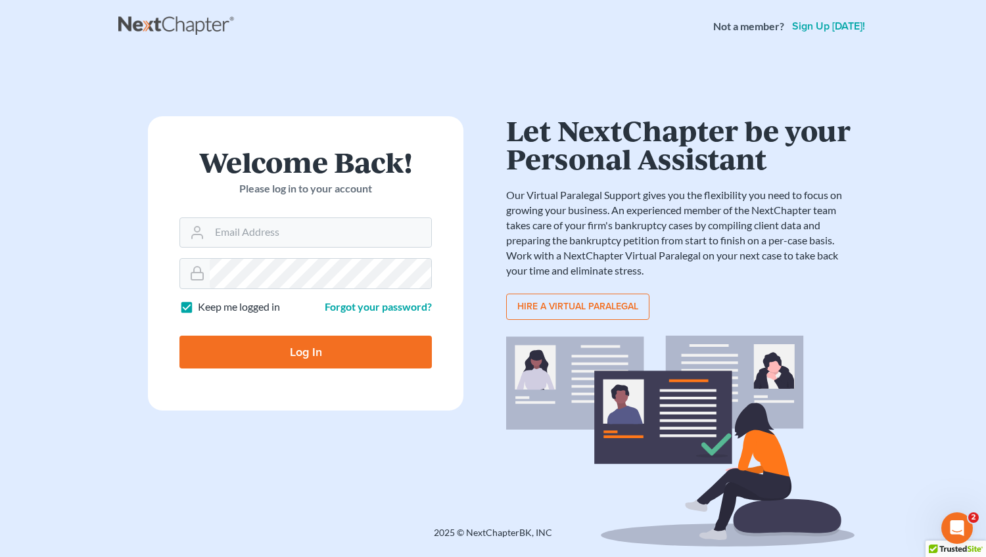
click at [408, 267] on form "Welcome Back! Please log in to your account Email Address Password Keep me logg…" at bounding box center [305, 263] width 315 height 294
click at [233, 233] on input "Email Address" at bounding box center [320, 232] width 221 height 29
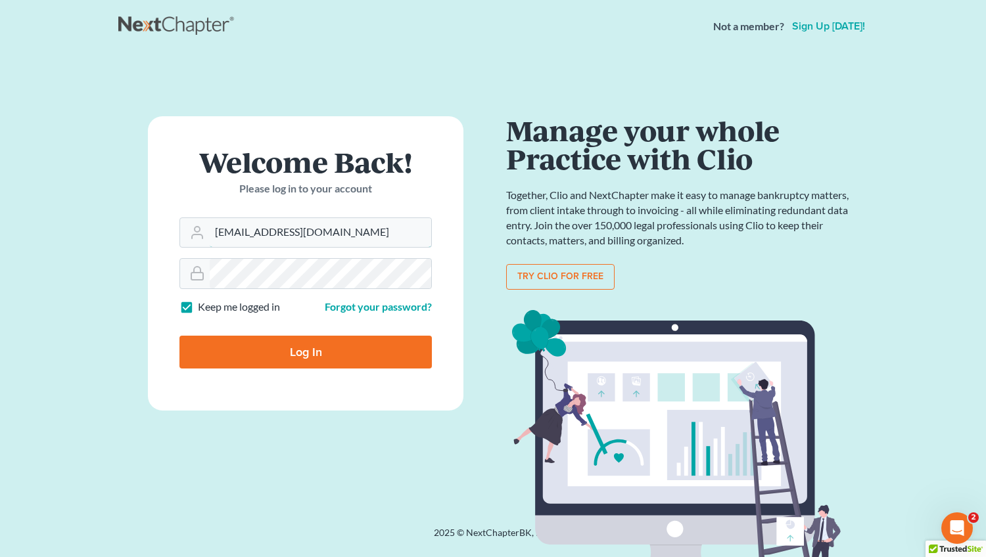
type input "[EMAIL_ADDRESS][DOMAIN_NAME]"
click at [306, 344] on input "Log In" at bounding box center [305, 352] width 252 height 33
type input "Thinking..."
